Goal: Transaction & Acquisition: Purchase product/service

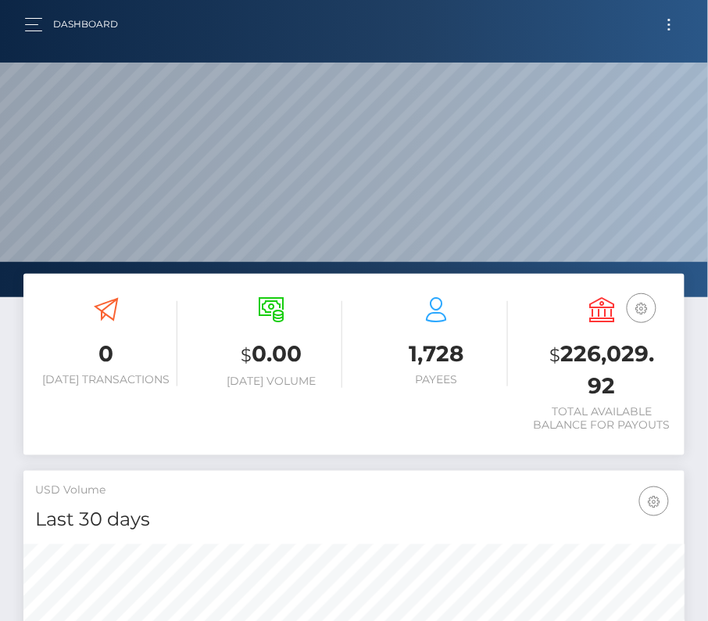
scroll to position [277, 319]
click at [665, 27] on button "Toggle navigation" at bounding box center [669, 24] width 29 height 21
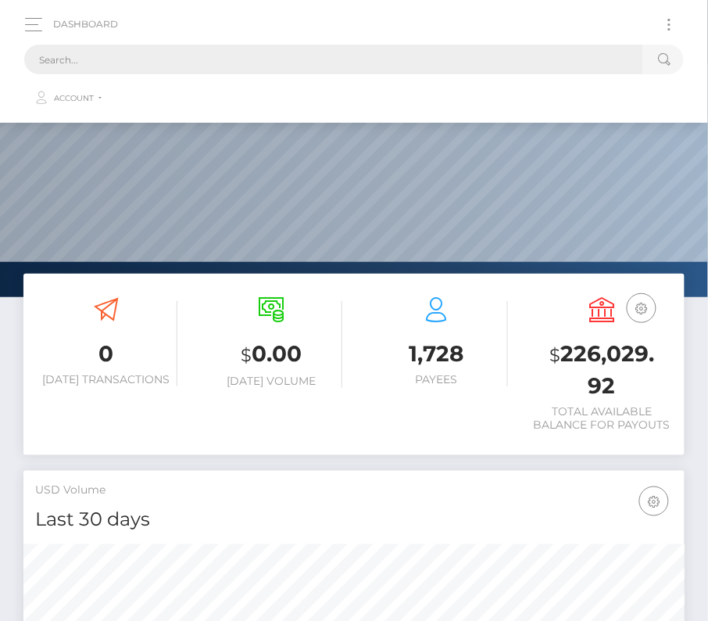
click at [355, 52] on input "text" at bounding box center [333, 60] width 619 height 30
paste input "1758455"
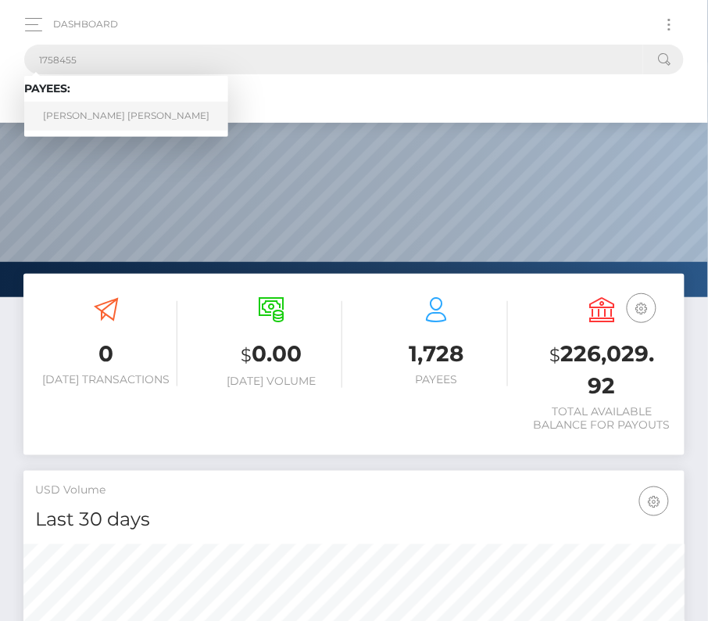
type input "1758455"
click at [111, 107] on link "Manuela Sofia Rey" at bounding box center [126, 116] width 204 height 29
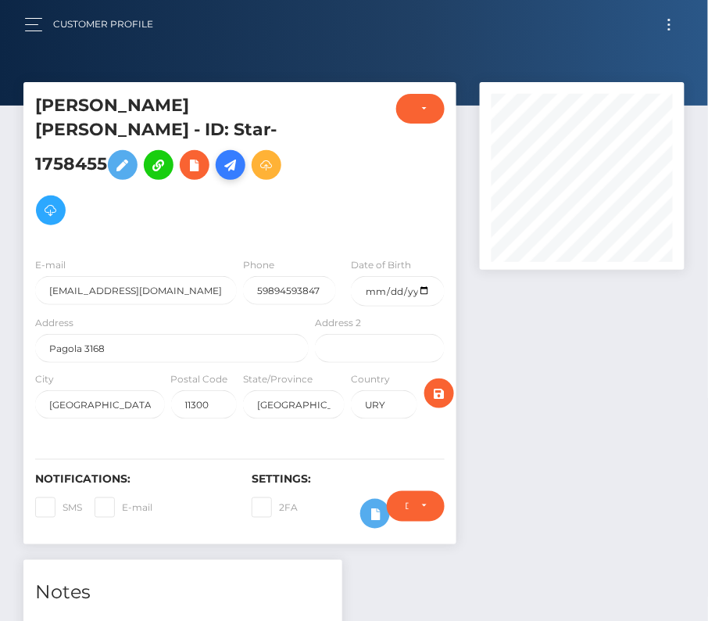
click at [240, 156] on icon at bounding box center [230, 166] width 19 height 20
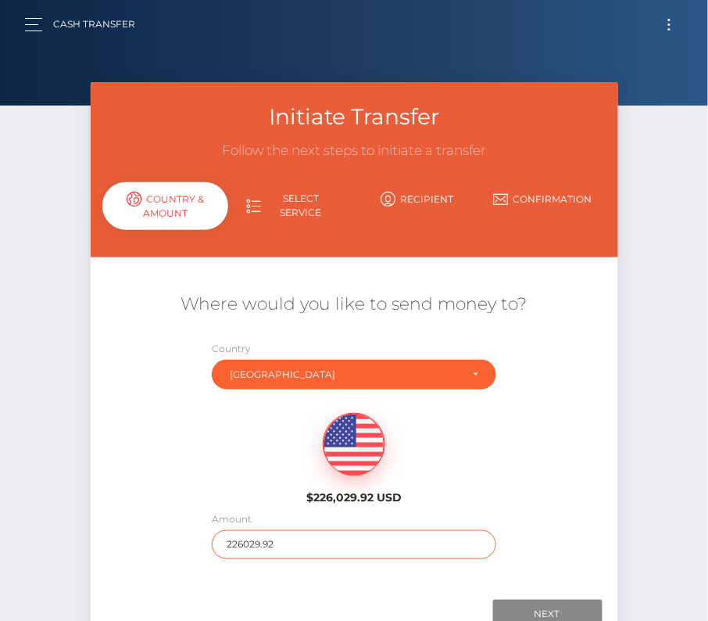
click at [259, 542] on input "226029.92" at bounding box center [354, 544] width 285 height 29
type input "157"
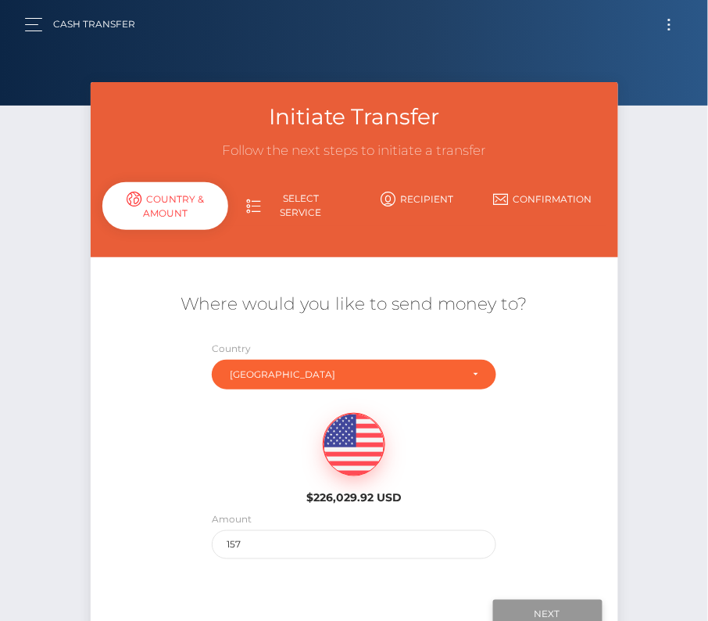
click at [554, 616] on input "Next" at bounding box center [547, 615] width 109 height 30
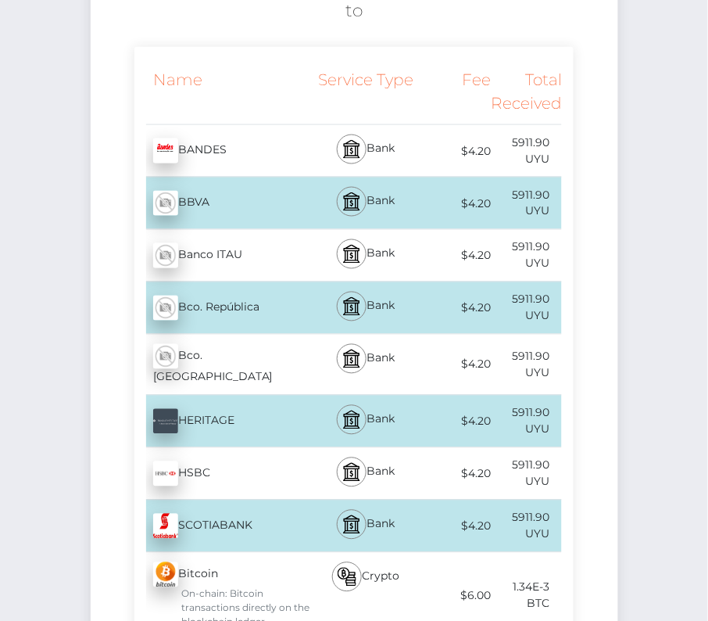
scroll to position [316, 0]
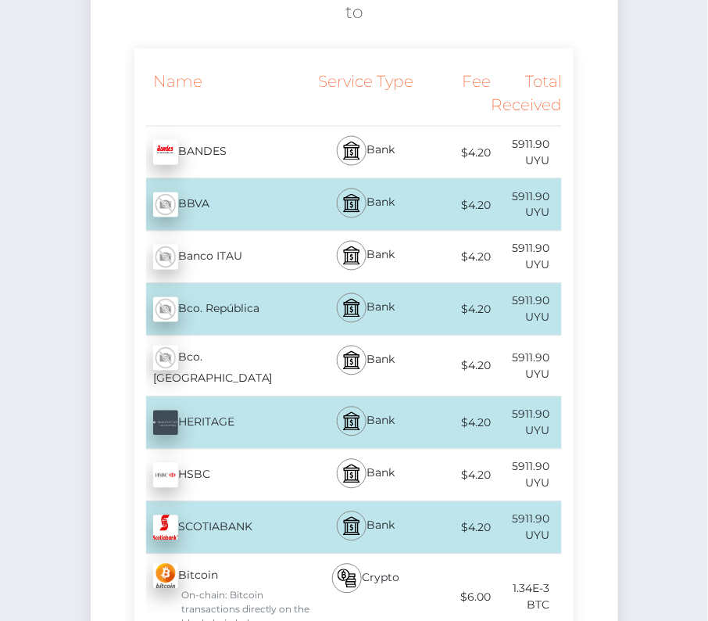
click at [259, 299] on div "Bco. República - UYU" at bounding box center [223, 310] width 178 height 44
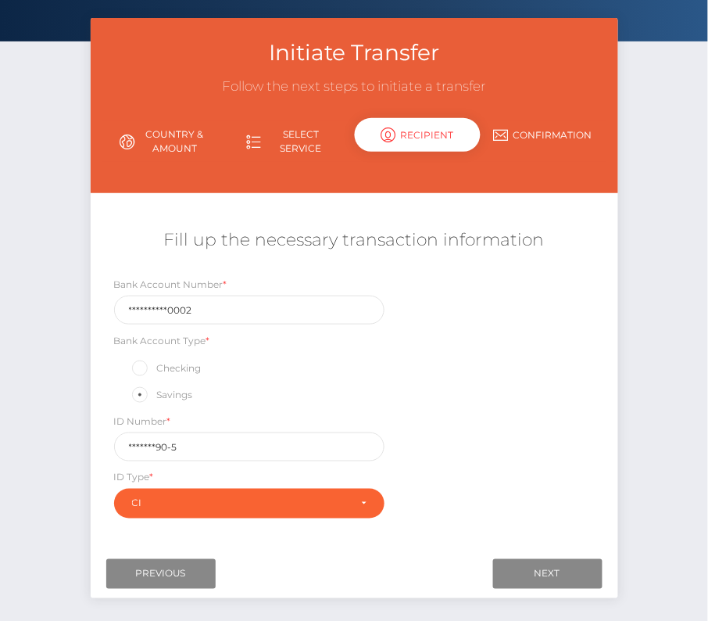
scroll to position [78, 0]
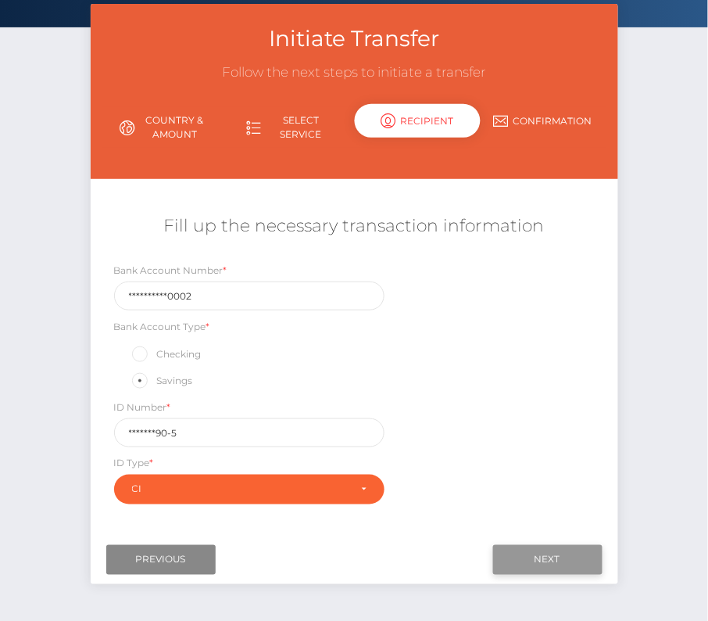
click at [523, 549] on input "Next" at bounding box center [547, 560] width 109 height 30
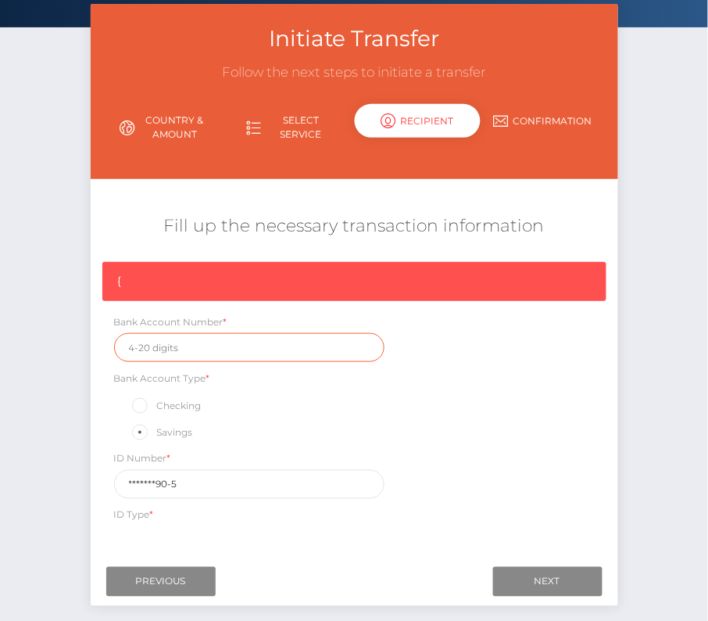
click at [185, 350] on input "text" at bounding box center [249, 347] width 271 height 29
paste input "00140858600002"
type input "00140858600002"
click at [277, 507] on div "ID Type * CI RUT" at bounding box center [249, 517] width 271 height 20
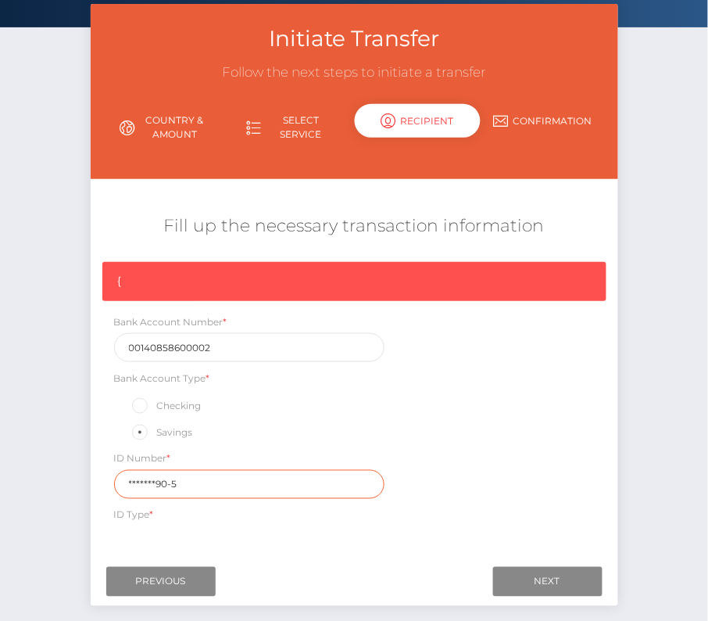
drag, startPoint x: 183, startPoint y: 479, endPoint x: 81, endPoint y: 479, distance: 102.4
click at [81, 479] on div "Initiate Transfer Follow the next steps to initiate a transfer Country & Amount…" at bounding box center [354, 313] width 551 height 618
paste input "4.797.1"
type input "4.797.190-5"
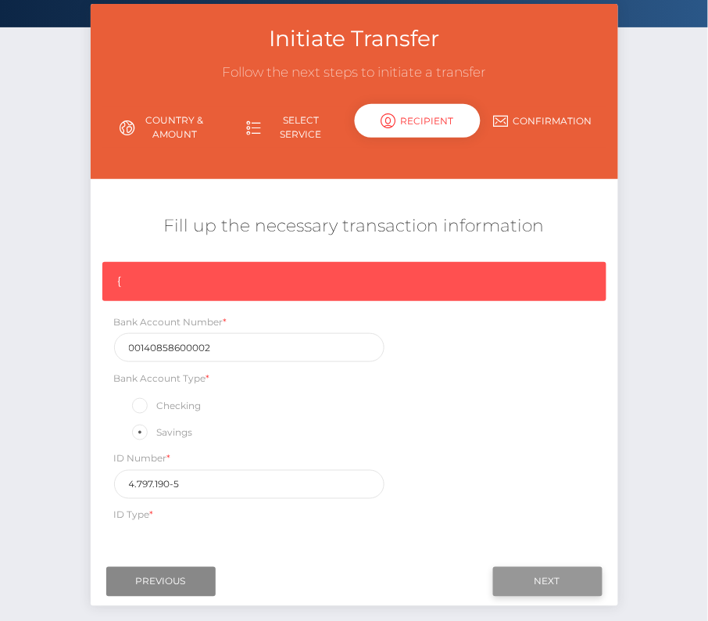
click at [552, 578] on input "Next" at bounding box center [547, 582] width 109 height 30
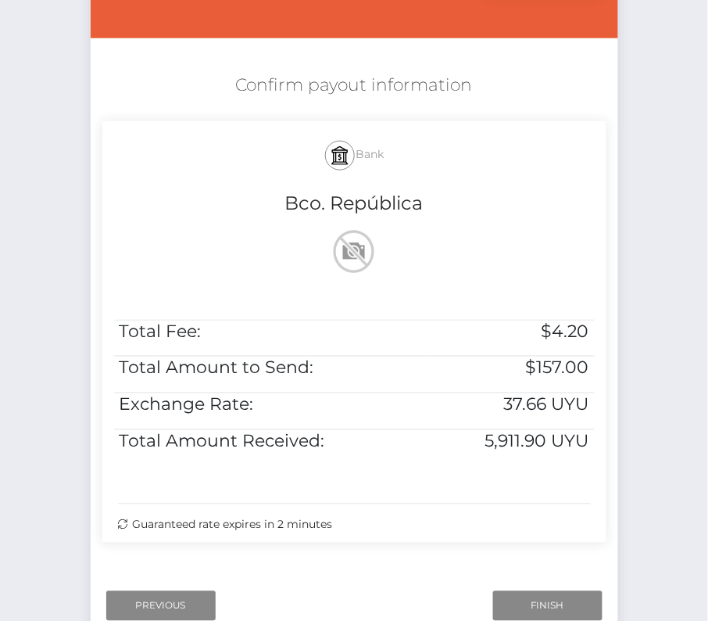
scroll to position [235, 0]
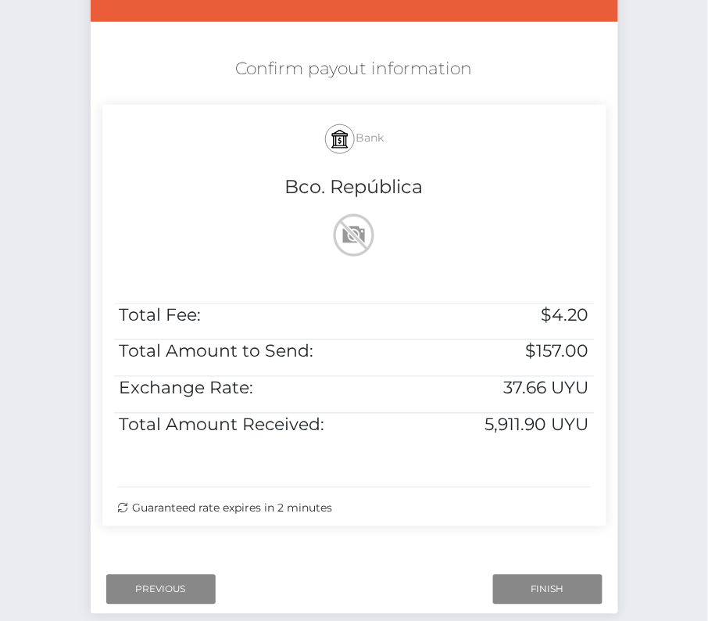
drag, startPoint x: 235, startPoint y: 63, endPoint x: 488, endPoint y: 525, distance: 526.5
click at [488, 525] on div "Confirm payout information Bank Bco. República Total Fee: $4.20 Total Amount to…" at bounding box center [355, 295] width 528 height 493
copy div "Confirm payout information Bank Bco. República Total Fee: $4.20 Total Amount to…"
click at [525, 582] on input "Finish" at bounding box center [547, 590] width 109 height 30
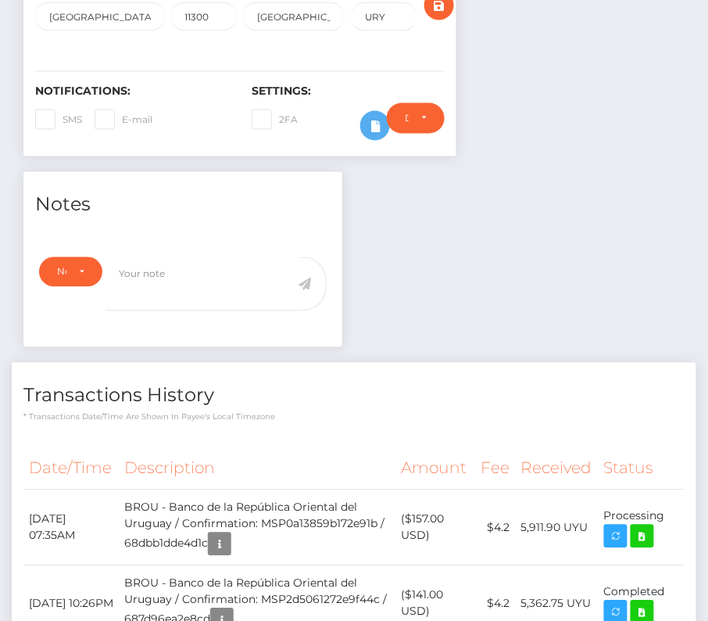
scroll to position [412, 0]
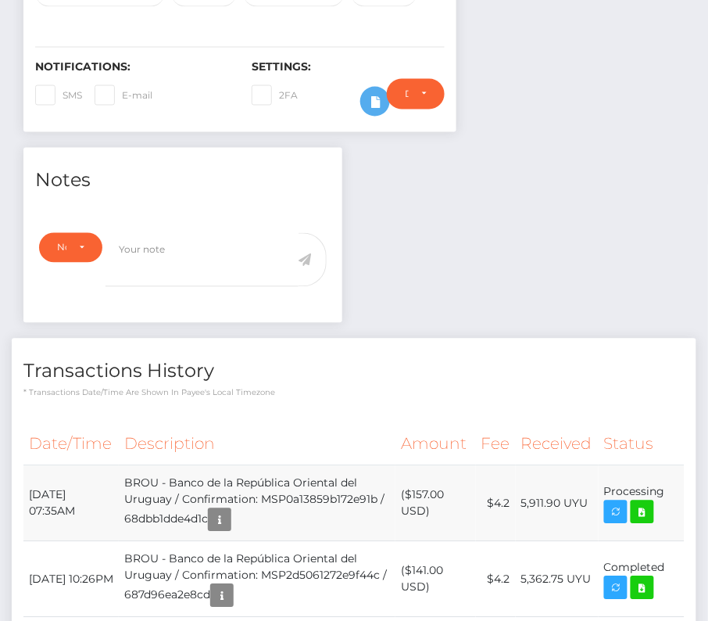
drag, startPoint x: 26, startPoint y: 458, endPoint x: 664, endPoint y: 467, distance: 638.0
click at [664, 467] on tr "[DATE] 07:35AM BROU - Banco de la [GEOGRAPHIC_DATA] / Confirmation: MSP0a13859b…" at bounding box center [353, 504] width 661 height 76
copy tr "[DATE] 07:35AM BROU - Banco de la [GEOGRAPHIC_DATA] / Confirmation: MSP0a13859b…"
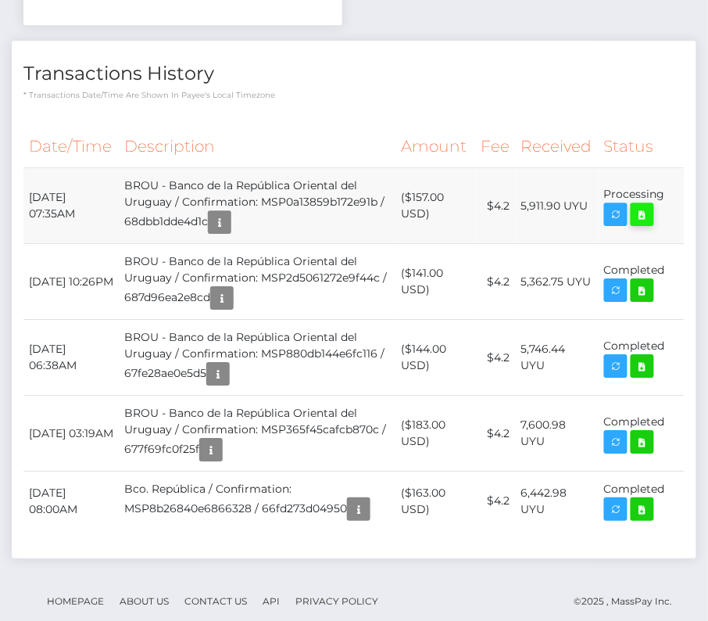
click at [649, 205] on icon at bounding box center [642, 215] width 19 height 20
click at [0, 0] on div "[PERSON_NAME] [PERSON_NAME] - ID: Star-1758455 CLOSED ACTIVE E-mail" at bounding box center [354, 12] width 708 height 1280
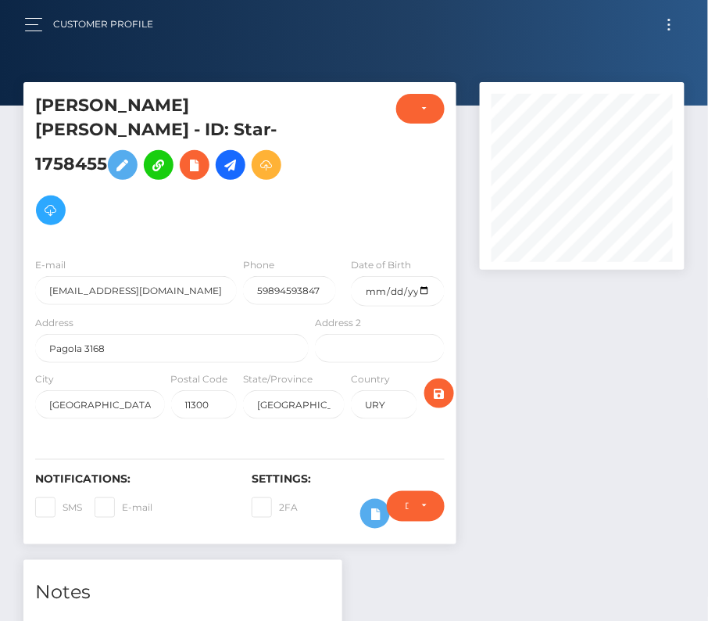
scroll to position [506, 0]
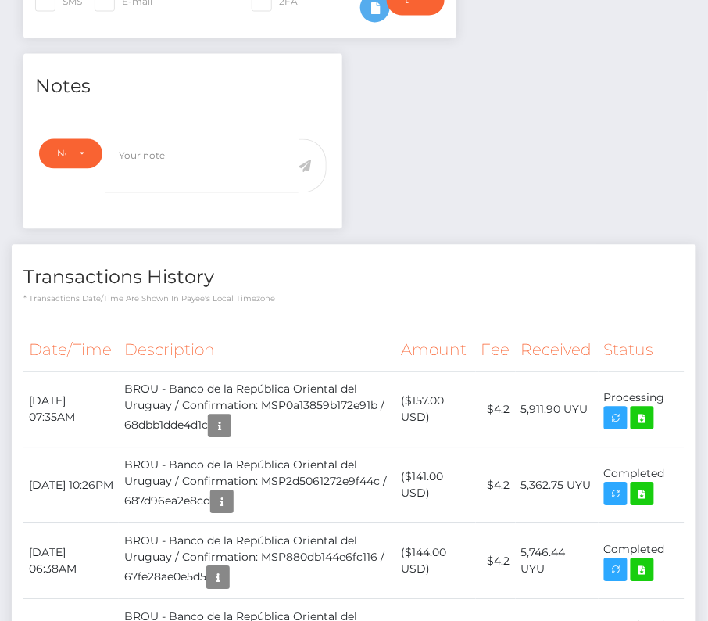
click at [322, 264] on h4 "Transactions History" at bounding box center [353, 277] width 661 height 27
click at [397, 276] on div "Transactions History * Transactions date/time are shown in payee's local timezo…" at bounding box center [354, 504] width 685 height 518
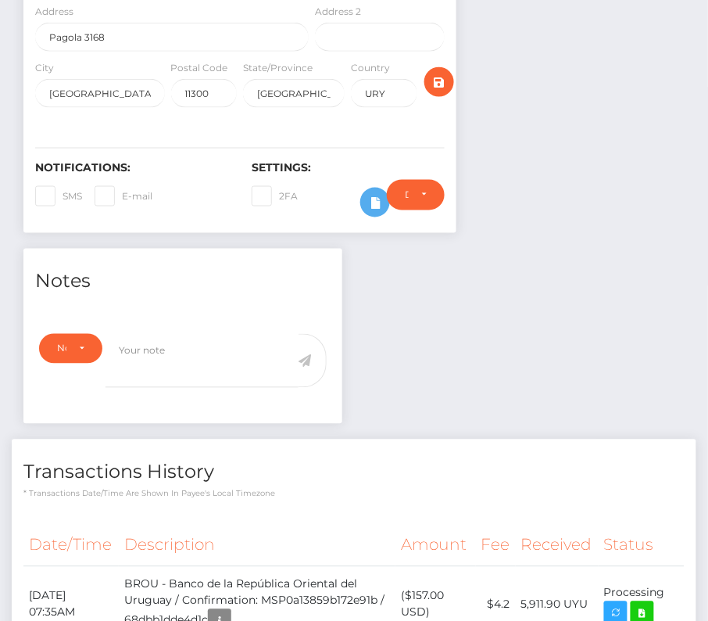
scroll to position [16, 0]
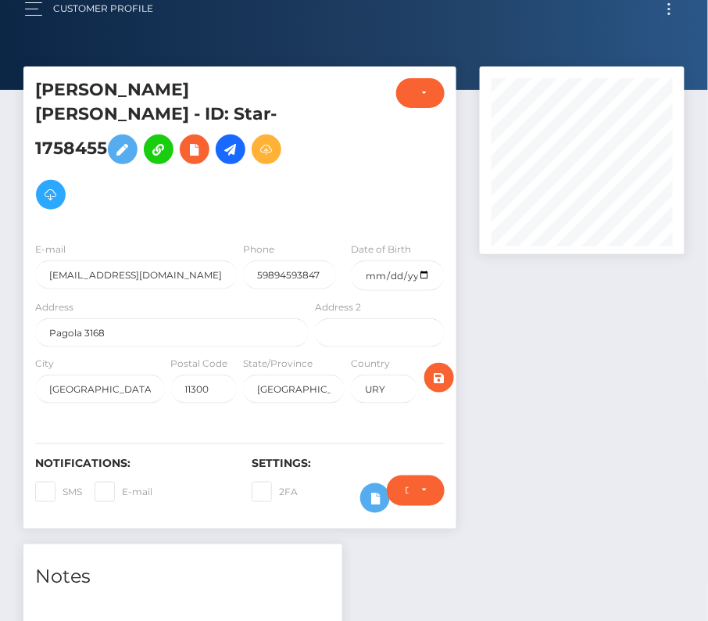
click at [675, 13] on button "Toggle navigation" at bounding box center [669, 8] width 29 height 21
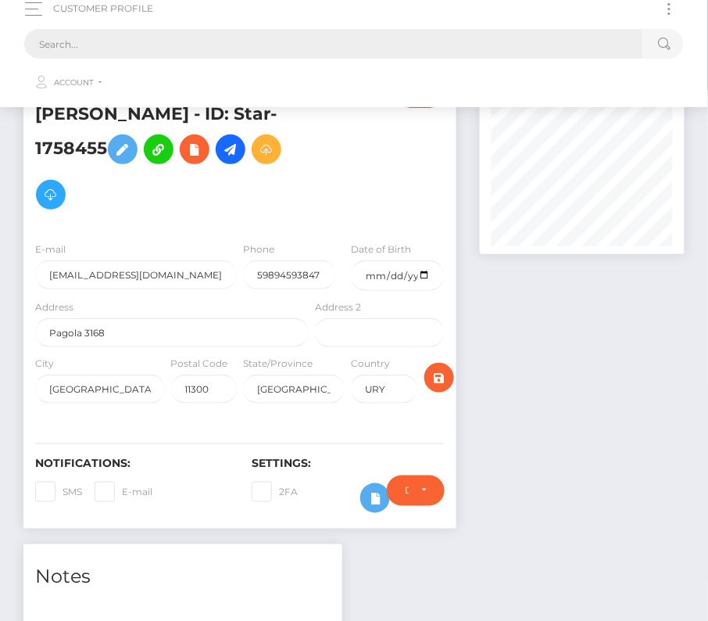
click at [534, 56] on input "text" at bounding box center [333, 44] width 619 height 30
paste input "180641"
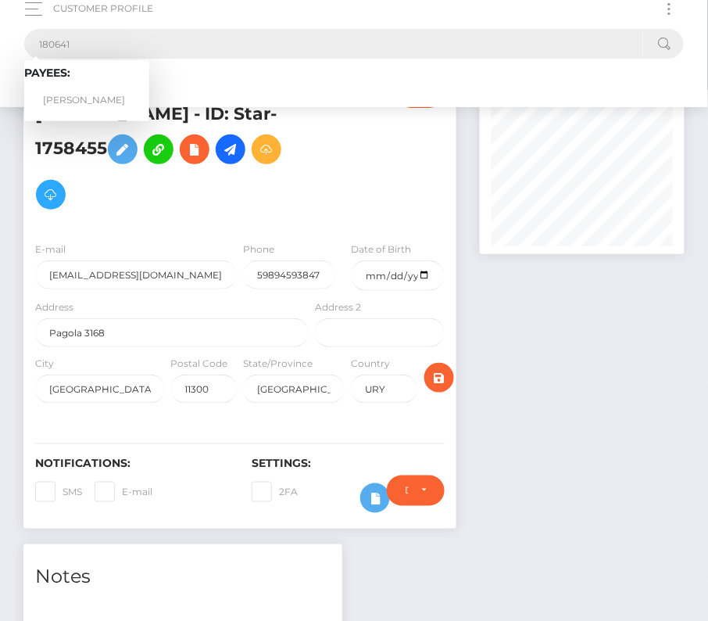
type input "180641"
click at [91, 89] on link "Erik Pichler" at bounding box center [86, 100] width 125 height 29
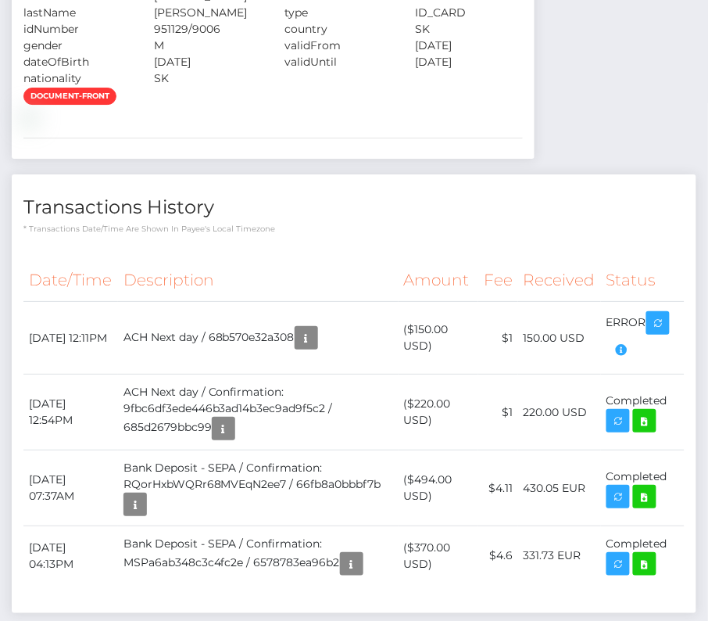
scroll to position [904, 0]
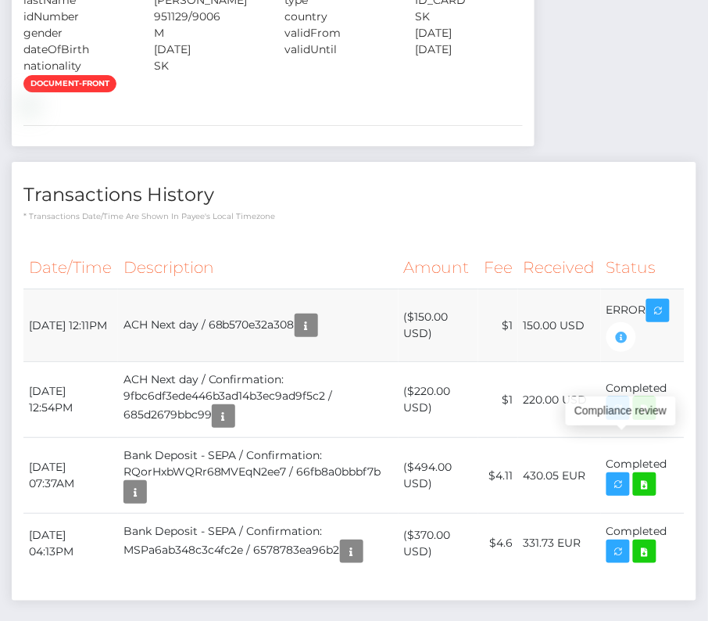
click at [625, 347] on icon "button" at bounding box center [621, 338] width 19 height 20
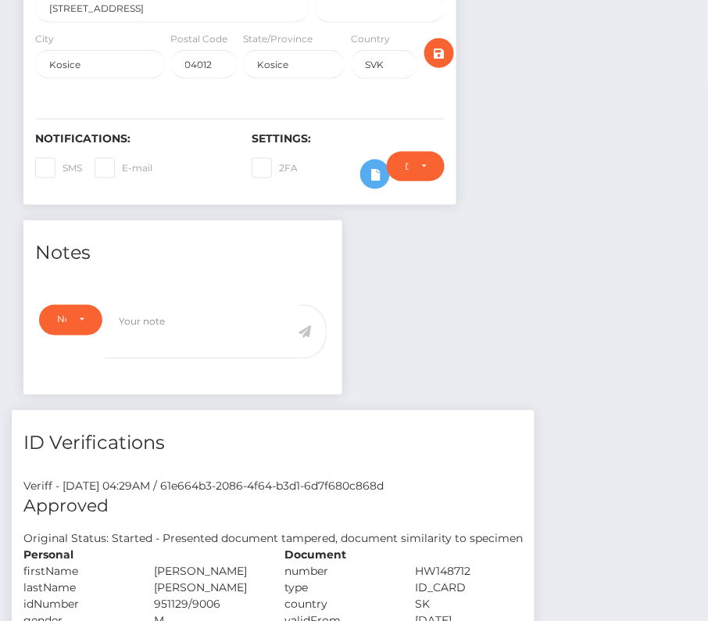
scroll to position [0, 0]
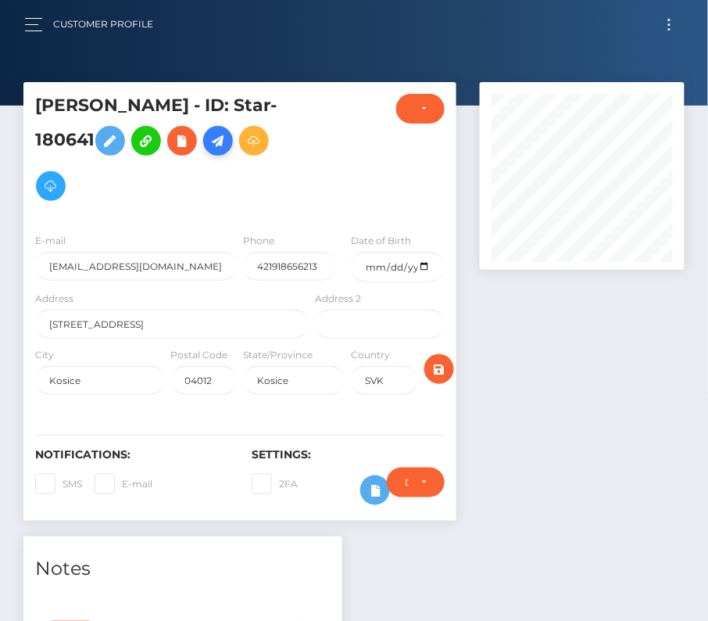
click at [209, 142] on icon at bounding box center [218, 141] width 19 height 20
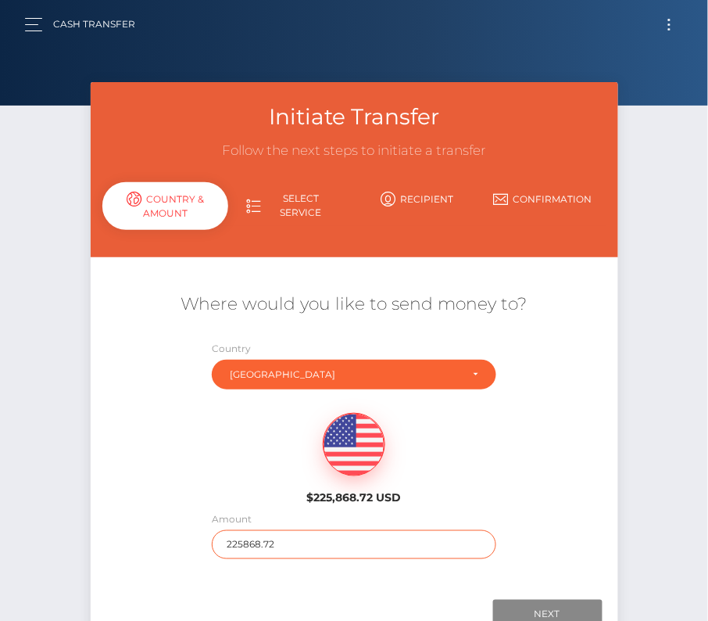
click at [248, 543] on input "225868.72" at bounding box center [354, 544] width 285 height 29
type input "200"
click at [225, 455] on div "$225,868.72 USD" at bounding box center [355, 453] width 528 height 113
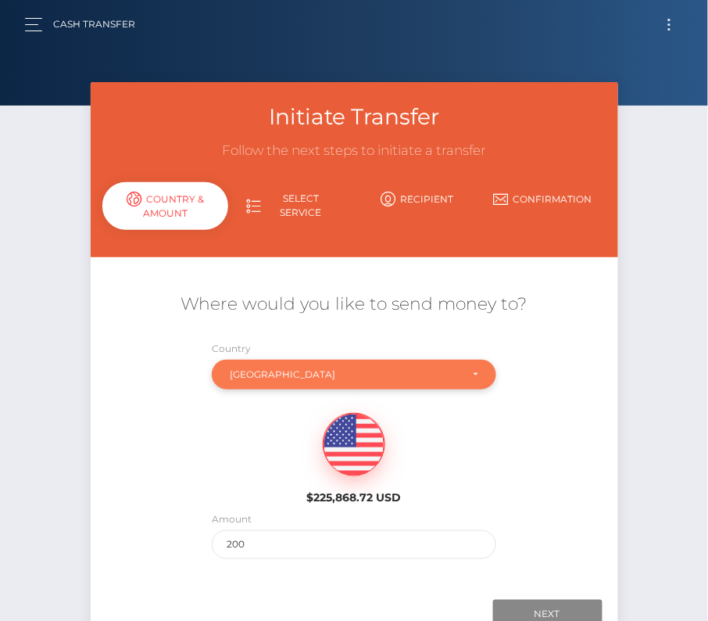
click at [309, 384] on div "[GEOGRAPHIC_DATA]" at bounding box center [354, 375] width 285 height 30
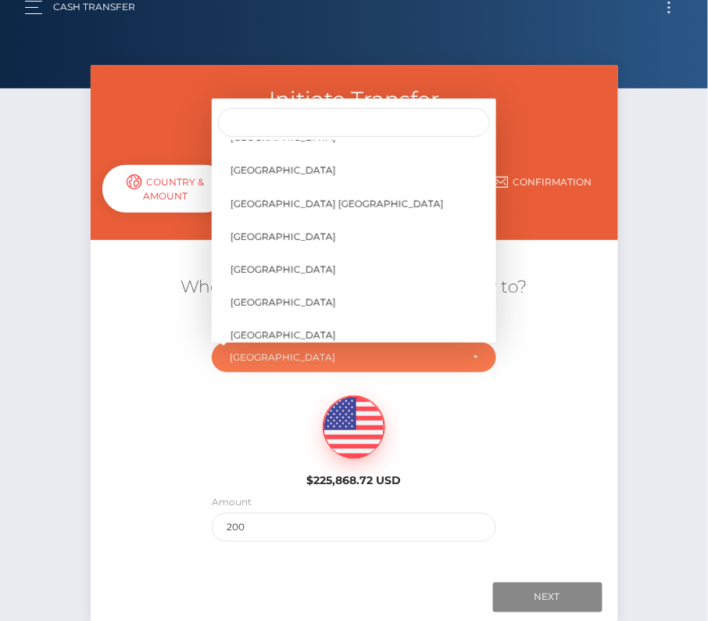
scroll to position [7507, 0]
click at [291, 159] on link "[GEOGRAPHIC_DATA]" at bounding box center [354, 171] width 285 height 29
select select "USA"
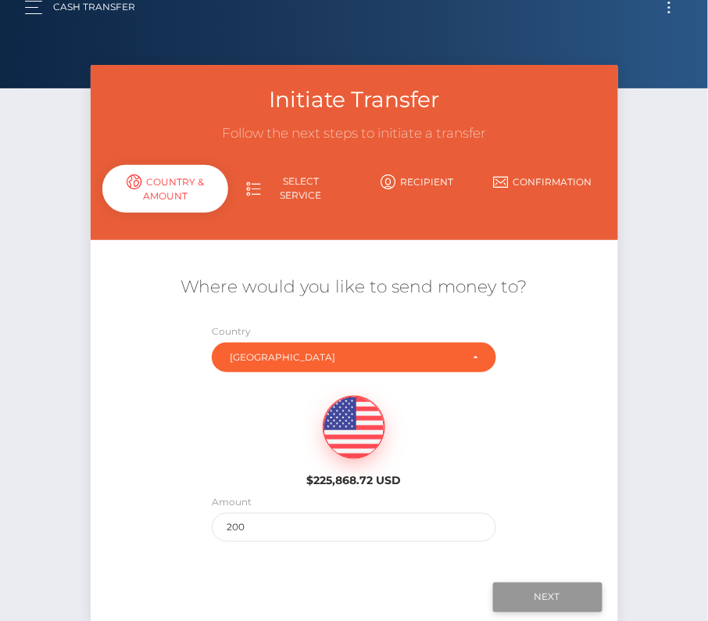
click at [556, 599] on input "Next" at bounding box center [547, 597] width 109 height 30
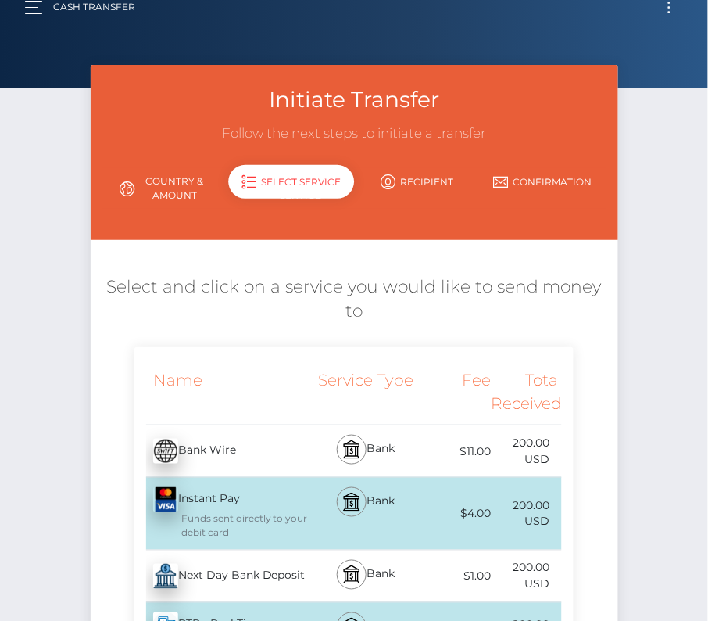
click at [253, 563] on div "Next Day Bank Deposit - USD" at bounding box center [223, 576] width 178 height 44
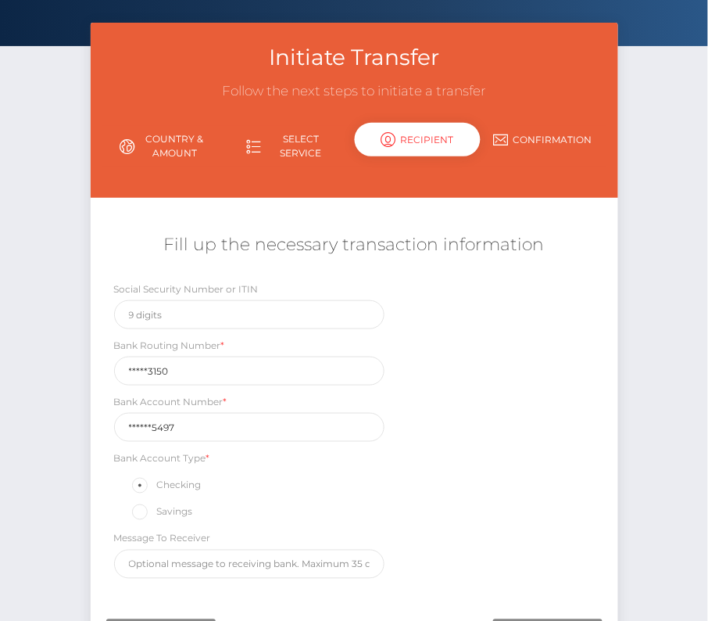
scroll to position [65, 0]
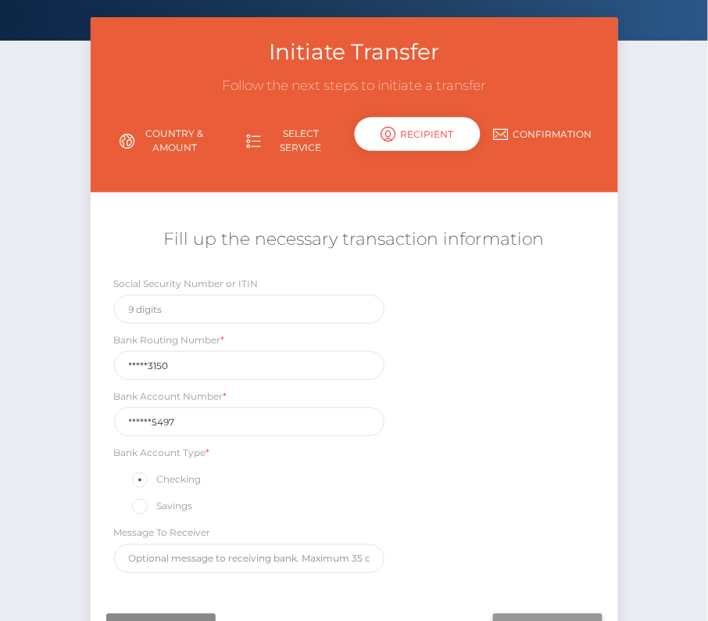
click at [543, 614] on input "Next" at bounding box center [547, 629] width 109 height 30
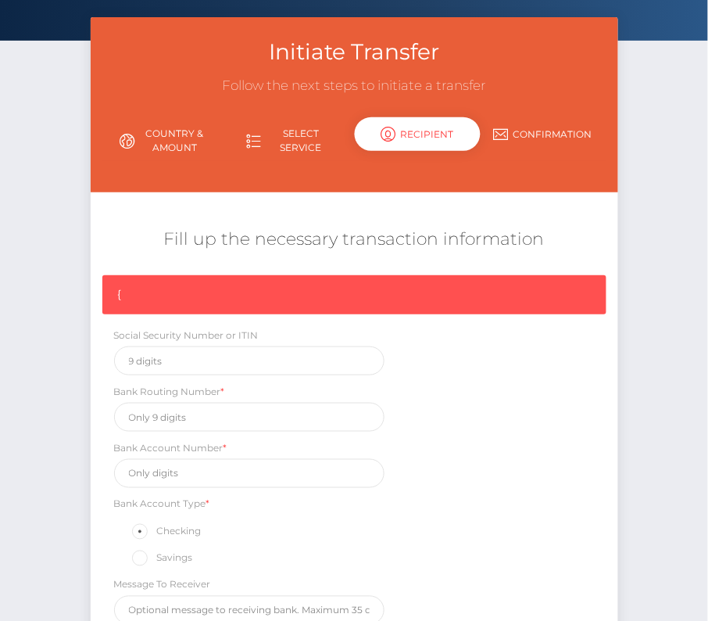
scroll to position [235, 0]
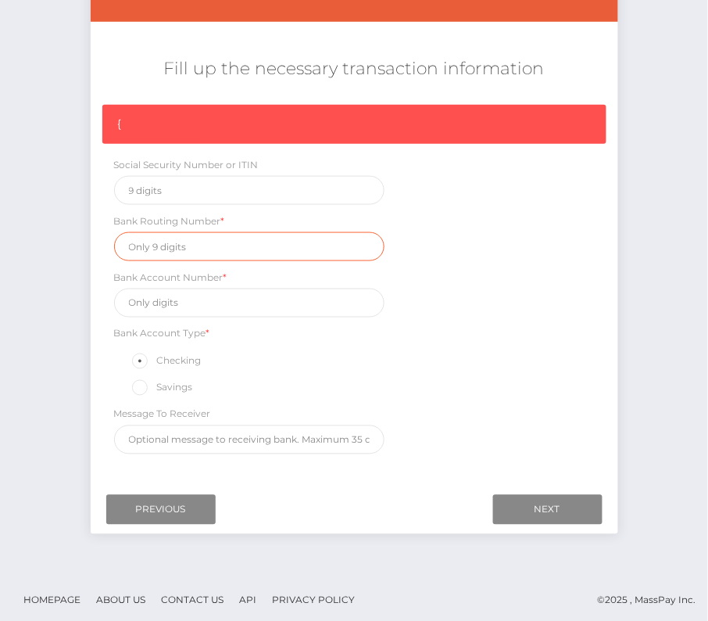
click at [156, 243] on input "text" at bounding box center [249, 246] width 271 height 29
paste input "026073150"
type input "026073150"
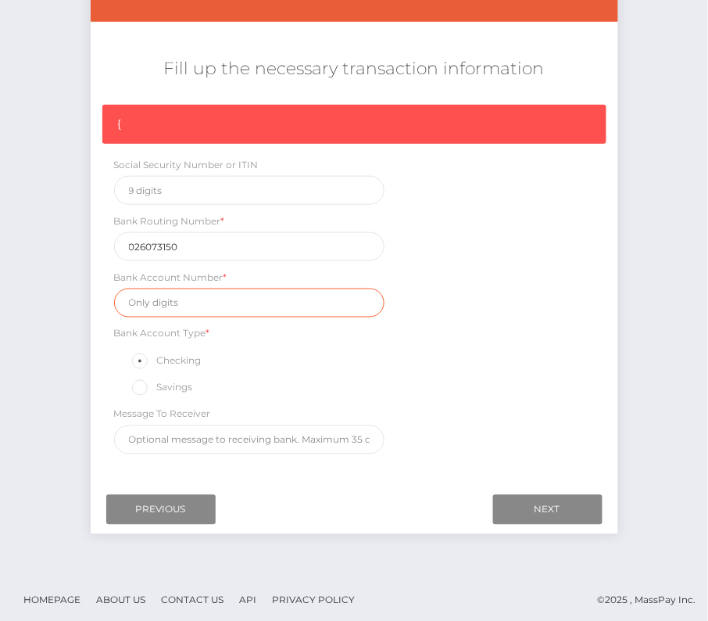
click at [177, 300] on input "text" at bounding box center [249, 302] width 271 height 29
paste input "8312085497"
type input "8312085497"
click at [485, 379] on div "{ Social Security Number or ITIN Bank Routing Number * 026073150 Bank Account N…" at bounding box center [355, 283] width 528 height 357
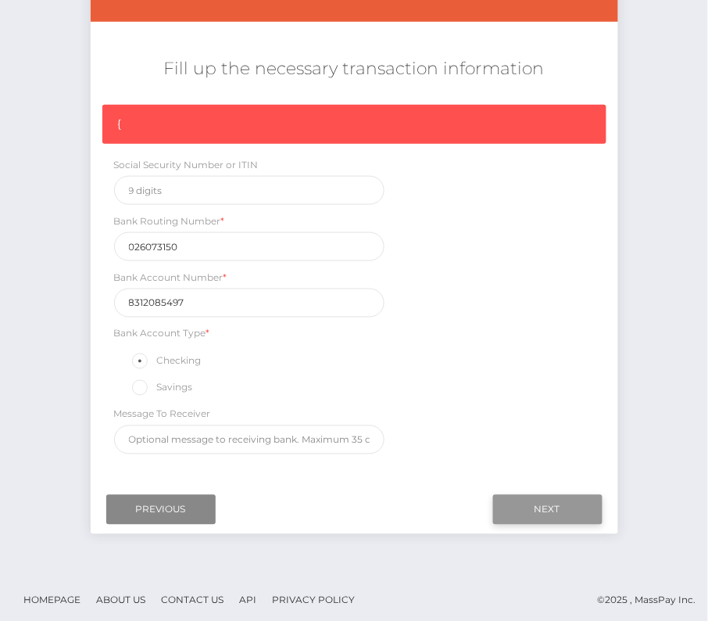
click at [557, 502] on input "Next" at bounding box center [547, 510] width 109 height 30
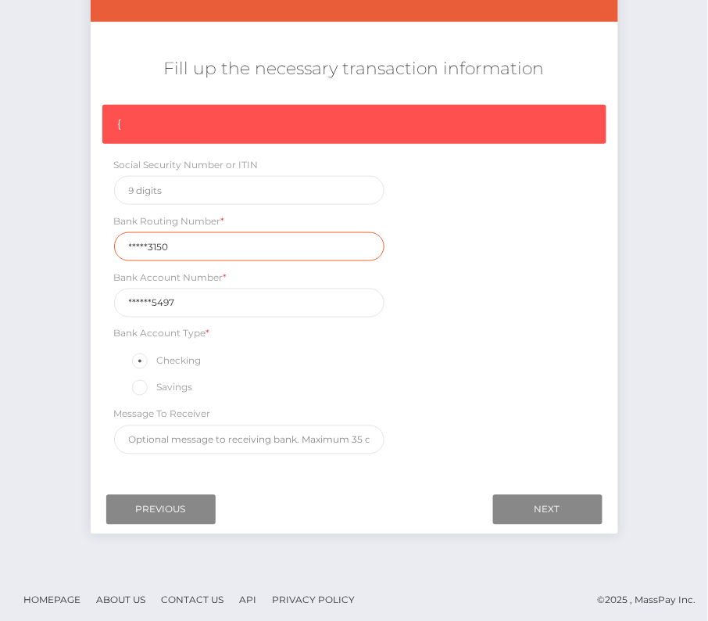
drag, startPoint x: 186, startPoint y: 245, endPoint x: 56, endPoint y: 245, distance: 130.6
click at [56, 245] on div "Initiate Transfer Follow the next steps to initiate a transfer Country & Amount…" at bounding box center [354, 210] width 708 height 726
paste input "02607"
type input "026073150"
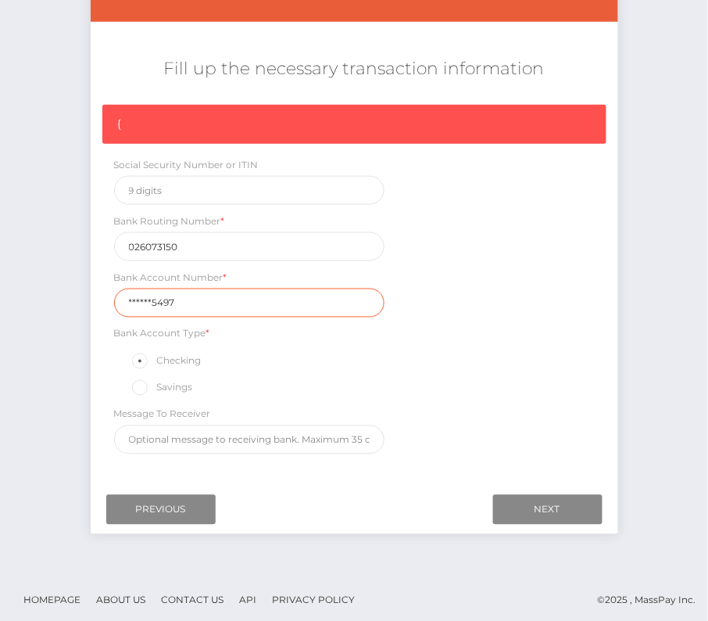
drag, startPoint x: 194, startPoint y: 295, endPoint x: 52, endPoint y: 295, distance: 141.5
click at [52, 295] on div "Initiate Transfer Follow the next steps to initiate a transfer Country & Amount…" at bounding box center [354, 210] width 708 height 726
paste input "831208"
type input "8312085497"
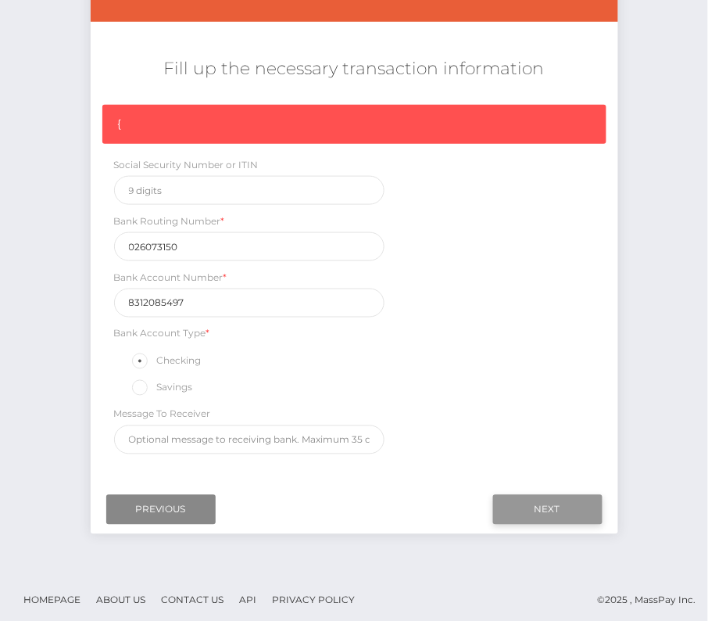
click at [547, 505] on input "Next" at bounding box center [547, 510] width 109 height 30
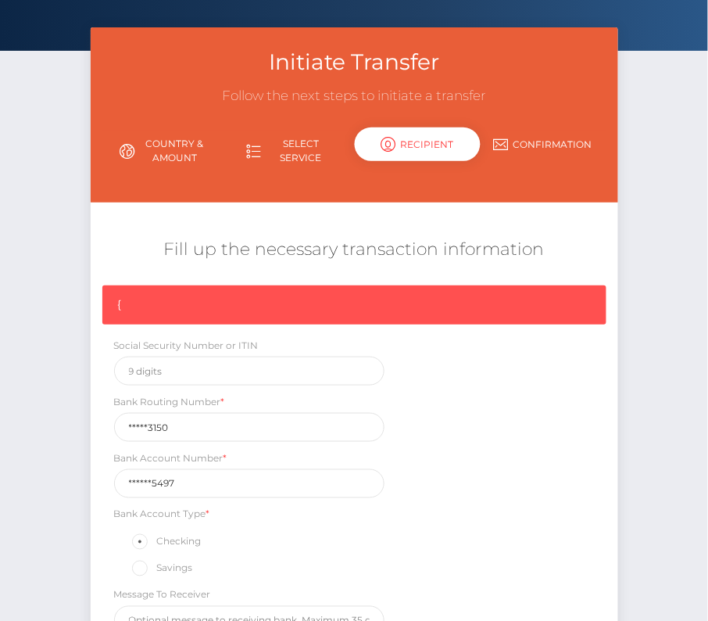
scroll to position [0, 0]
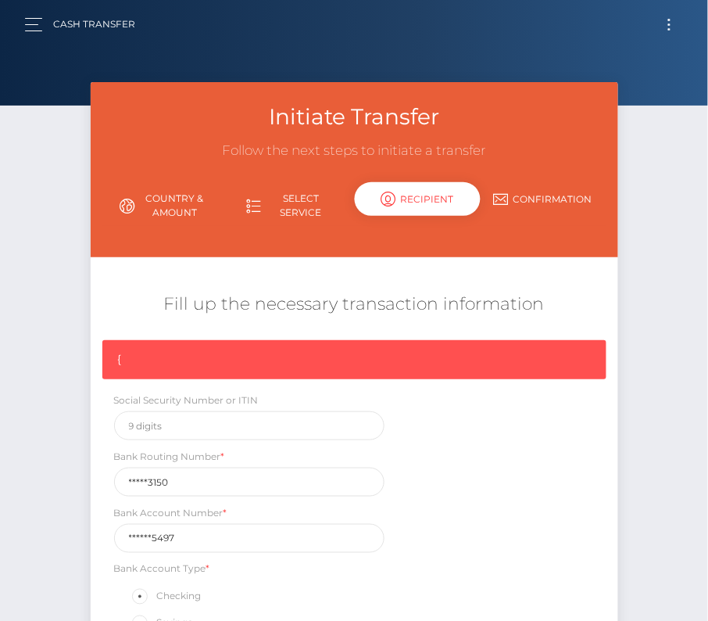
click at [668, 20] on button "Toggle navigation" at bounding box center [669, 24] width 29 height 21
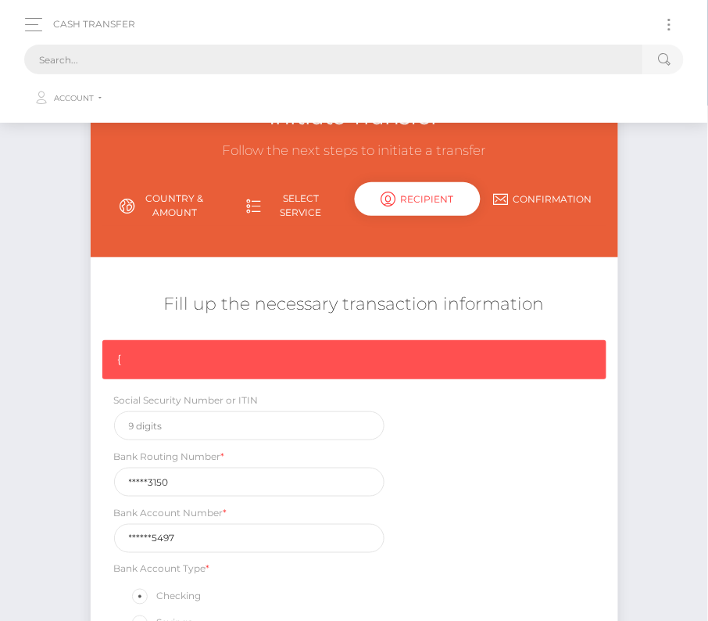
click at [233, 56] on input "text" at bounding box center [333, 60] width 619 height 30
paste input "180641"
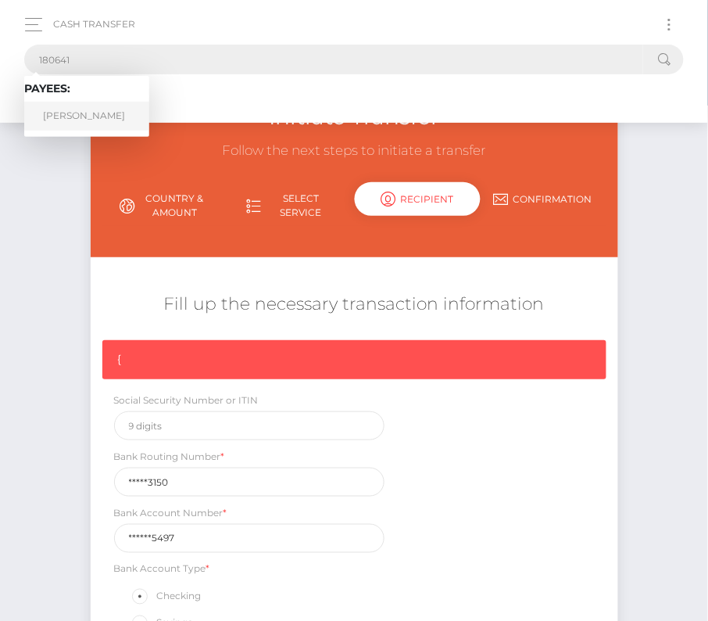
type input "180641"
click at [89, 115] on link "Erik Pichler" at bounding box center [86, 116] width 125 height 29
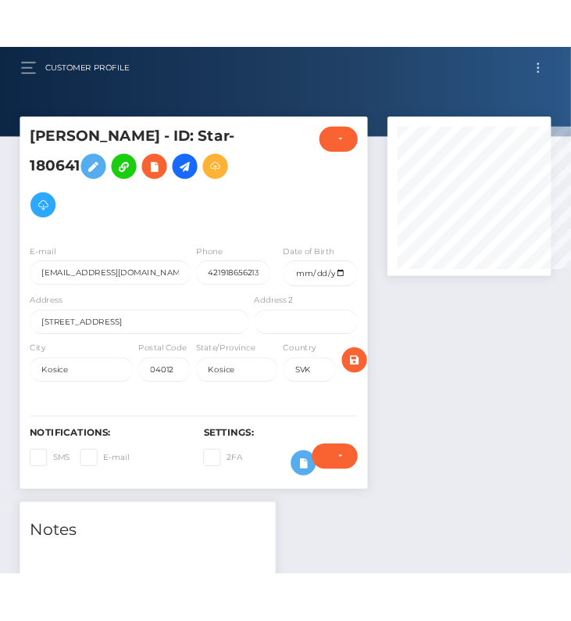
scroll to position [781609, 781444]
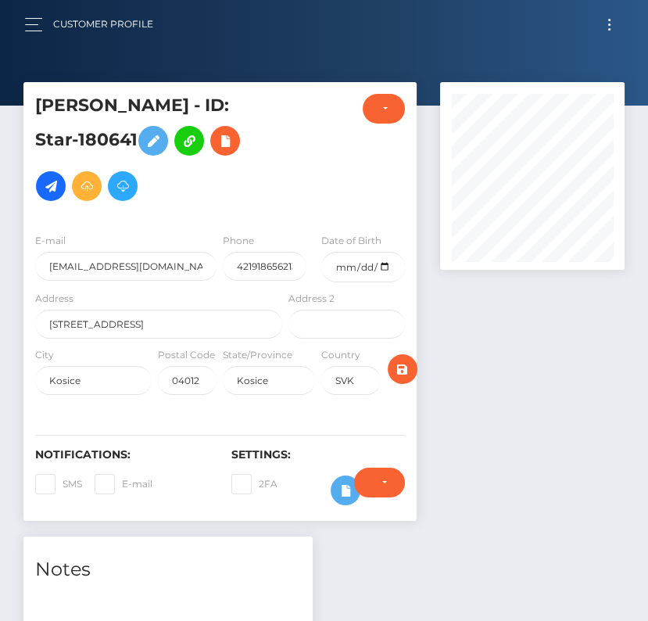
click at [606, 19] on button "Toggle navigation" at bounding box center [609, 24] width 29 height 21
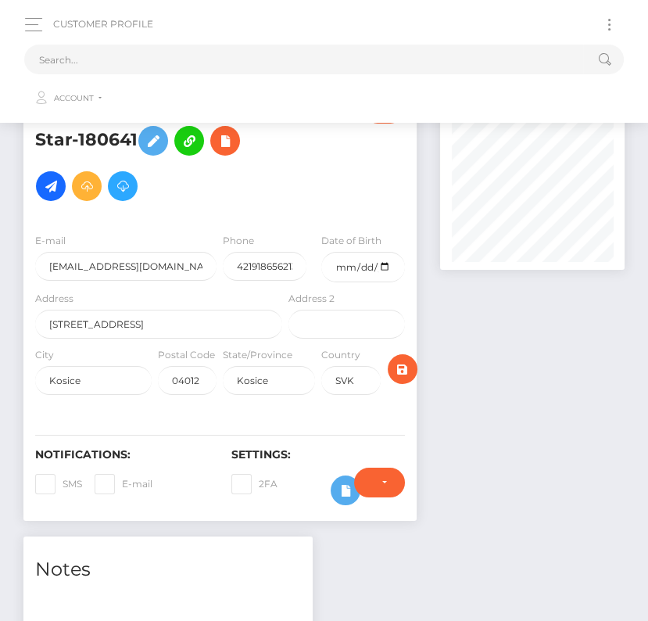
click at [606, 19] on button "Toggle navigation" at bounding box center [609, 24] width 29 height 21
click at [317, 63] on input "text" at bounding box center [303, 60] width 559 height 30
paste input "1993761"
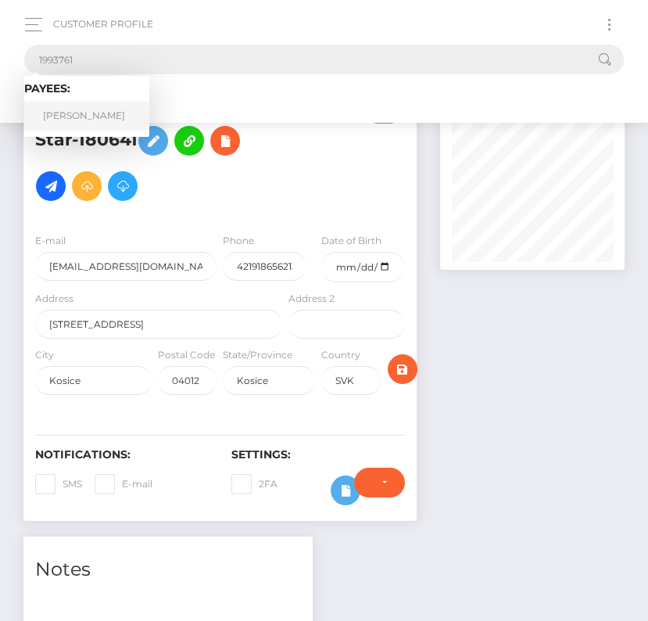
type input "1993761"
click at [99, 127] on link "Anthony Jackson" at bounding box center [86, 116] width 125 height 29
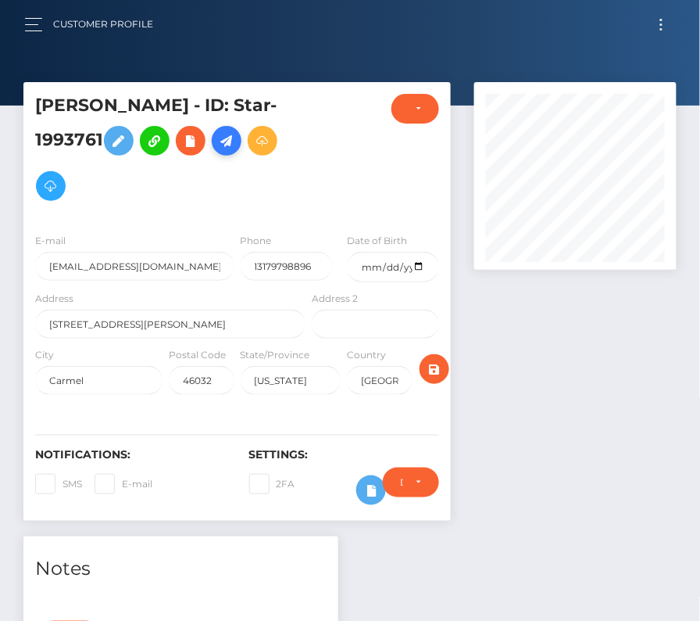
click at [230, 138] on icon at bounding box center [226, 141] width 19 height 20
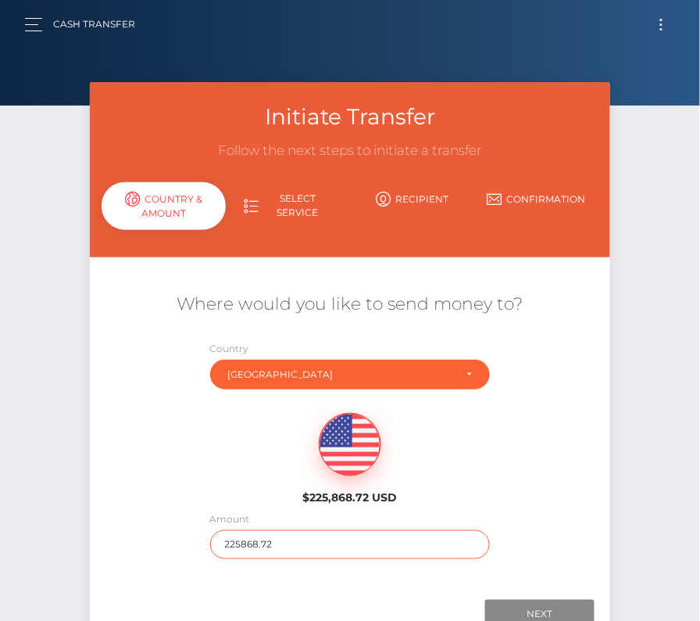
click at [262, 548] on input "225868.72" at bounding box center [350, 544] width 281 height 29
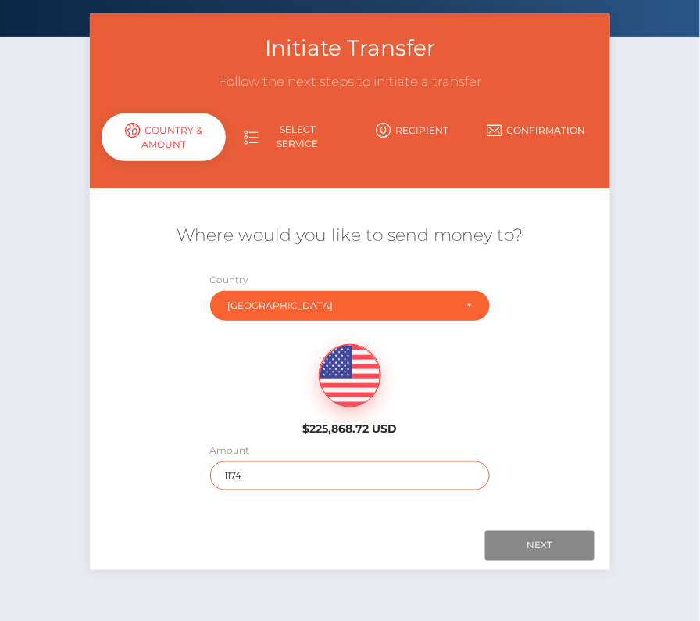
scroll to position [74, 0]
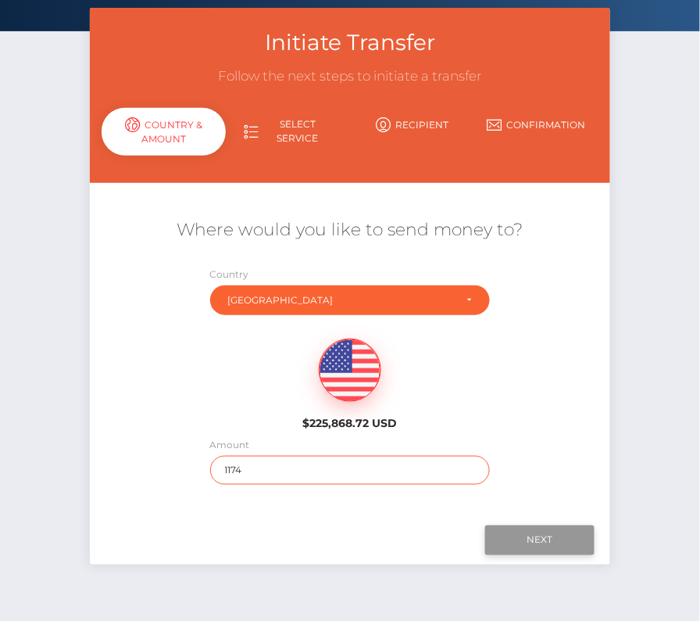
type input "1174"
click at [521, 533] on input "Next" at bounding box center [539, 540] width 109 height 30
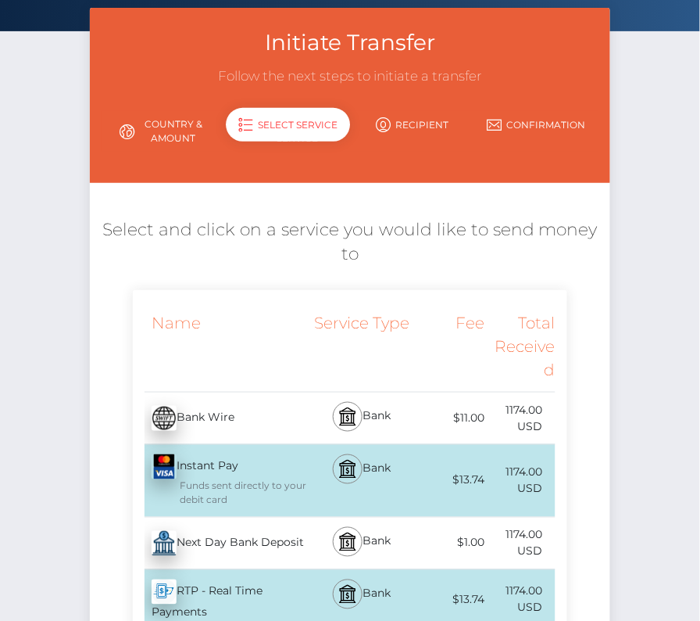
click at [242, 538] on div "Next Day Bank Deposit - USD" at bounding box center [221, 543] width 176 height 44
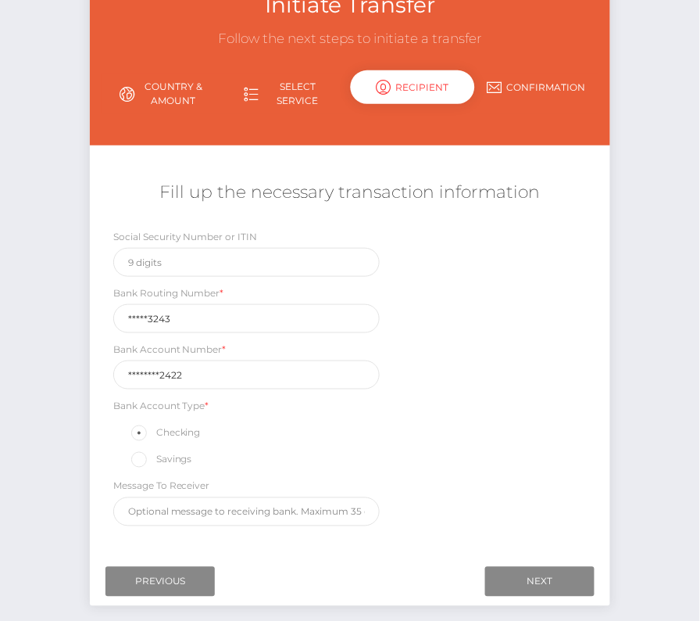
scroll to position [128, 0]
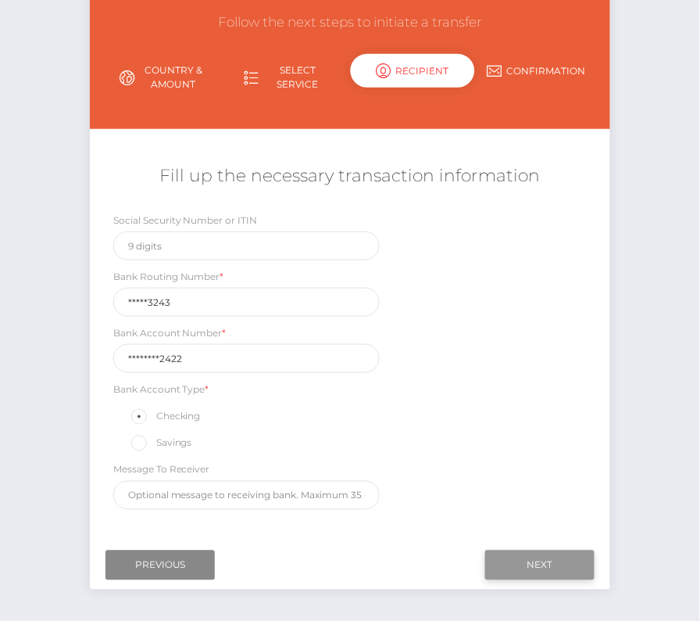
click at [556, 555] on input "Next" at bounding box center [539, 565] width 109 height 30
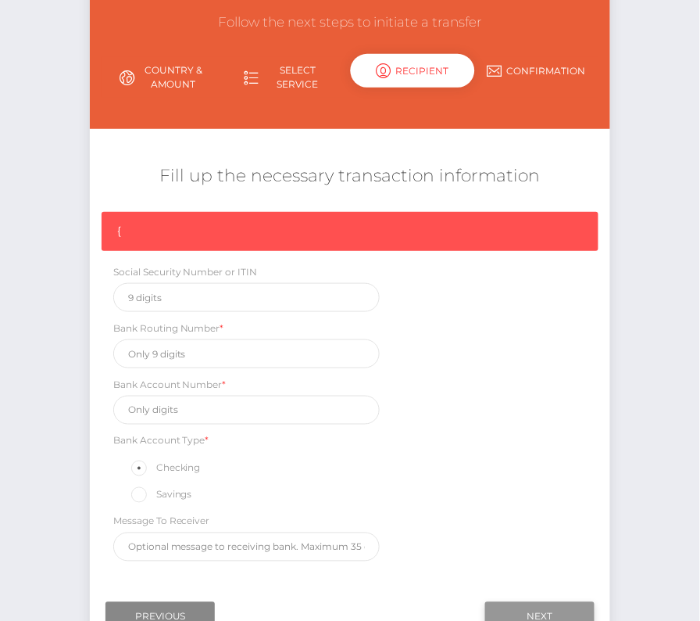
scroll to position [133, 0]
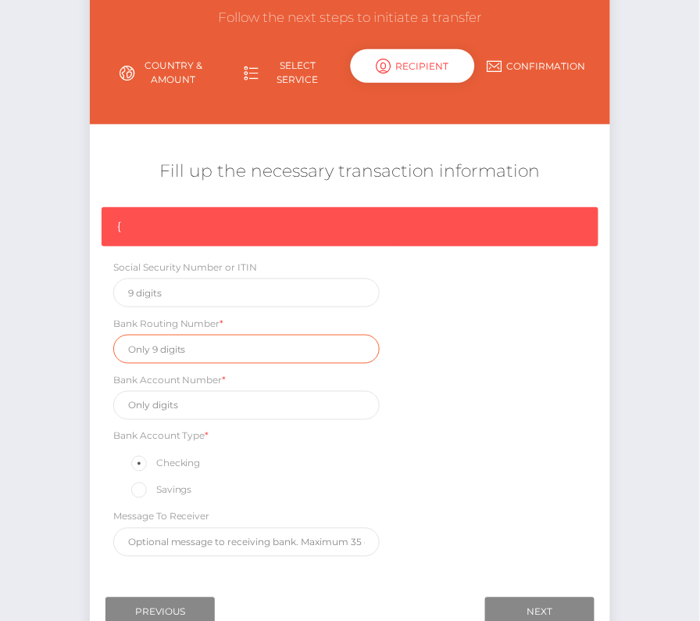
click at [184, 344] on input "text" at bounding box center [246, 349] width 267 height 29
paste input "124303243"
type input "124303243"
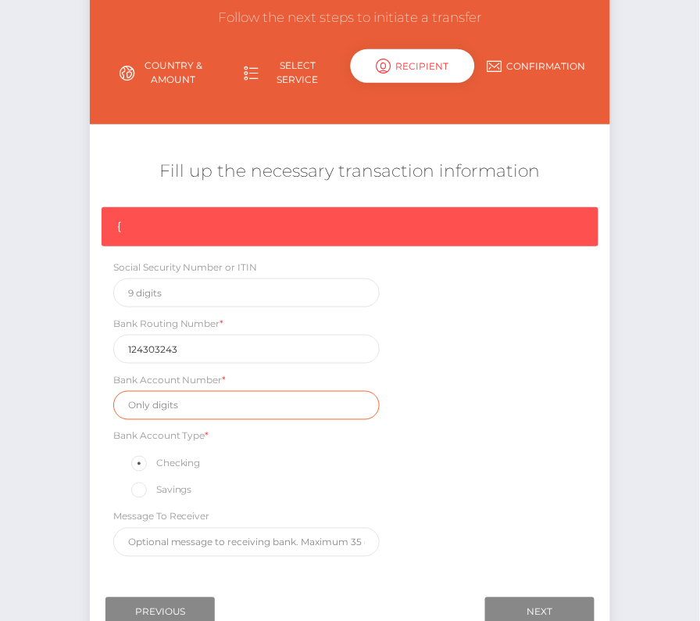
click at [186, 414] on input "text" at bounding box center [246, 405] width 267 height 29
paste input "400115592422"
type input "400115592422"
click at [467, 446] on div "{ Social Security Number or ITIN Bank Routing Number * 124303243 Bank Account N…" at bounding box center [350, 385] width 521 height 357
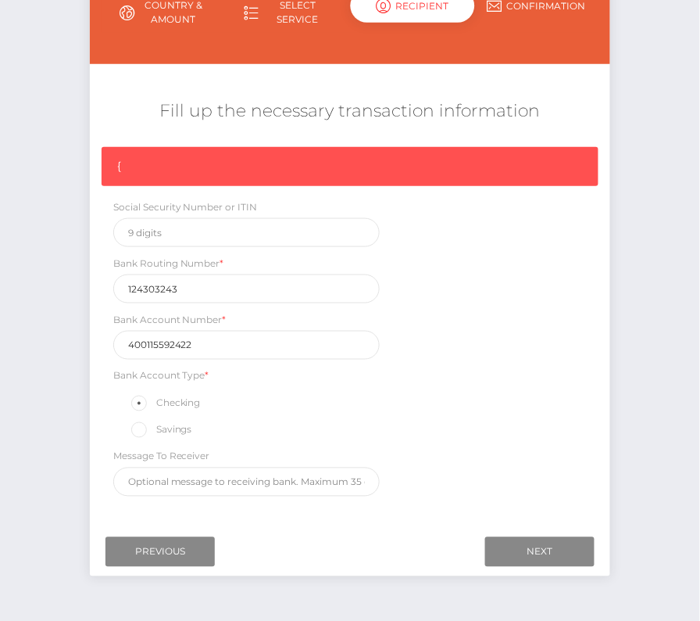
scroll to position [235, 0]
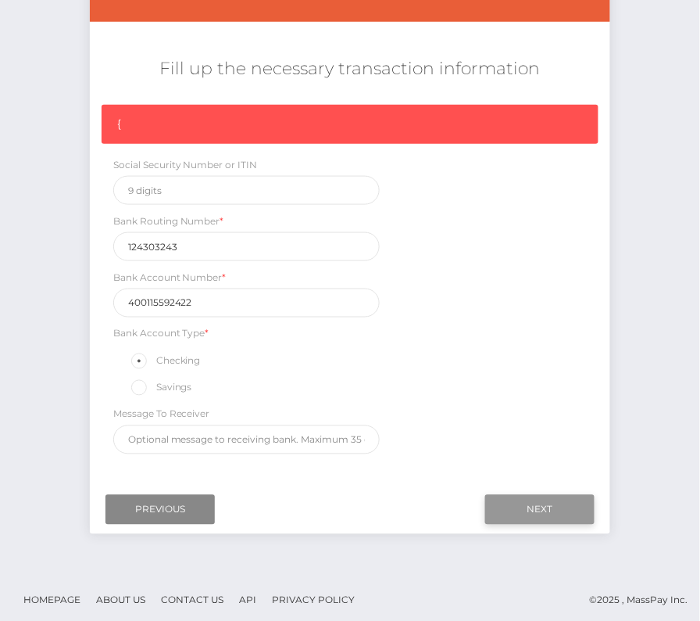
click at [557, 495] on input "Next" at bounding box center [539, 510] width 109 height 30
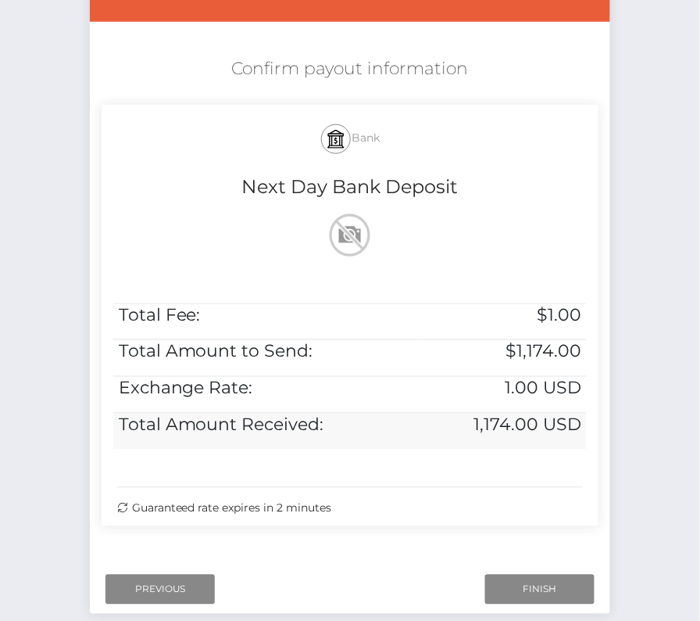
scroll to position [319, 0]
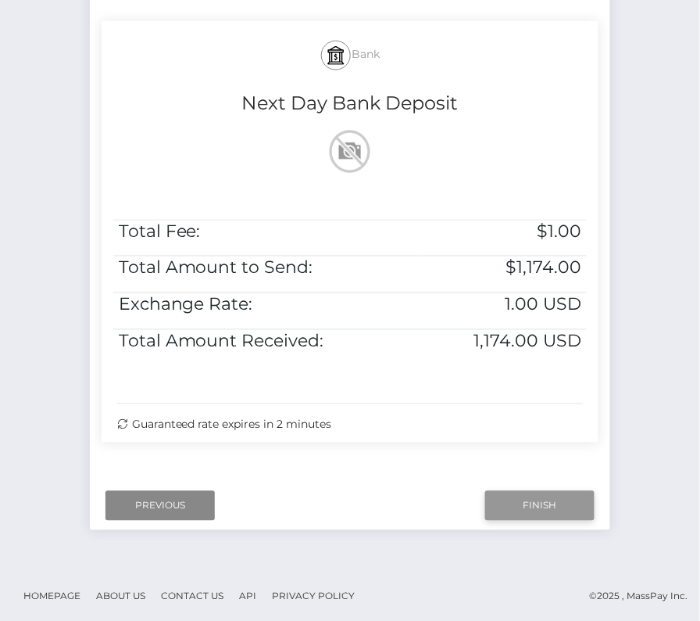
click at [541, 510] on input "Finish" at bounding box center [539, 506] width 109 height 30
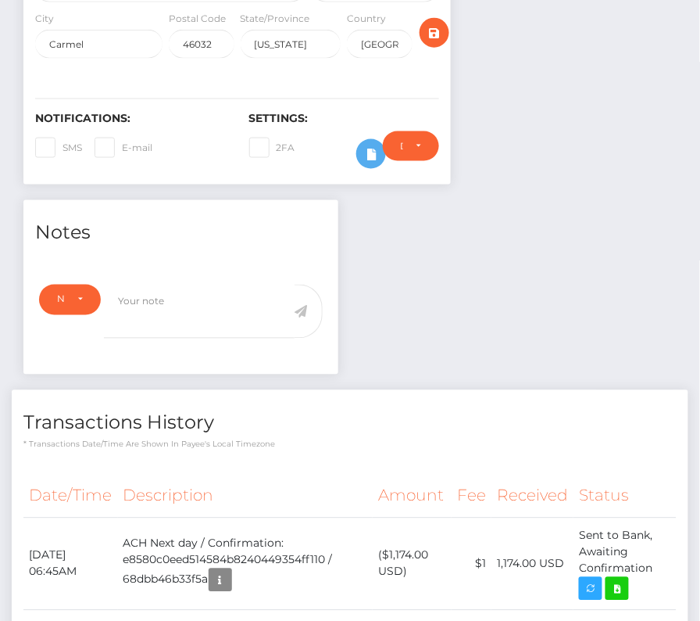
scroll to position [344, 0]
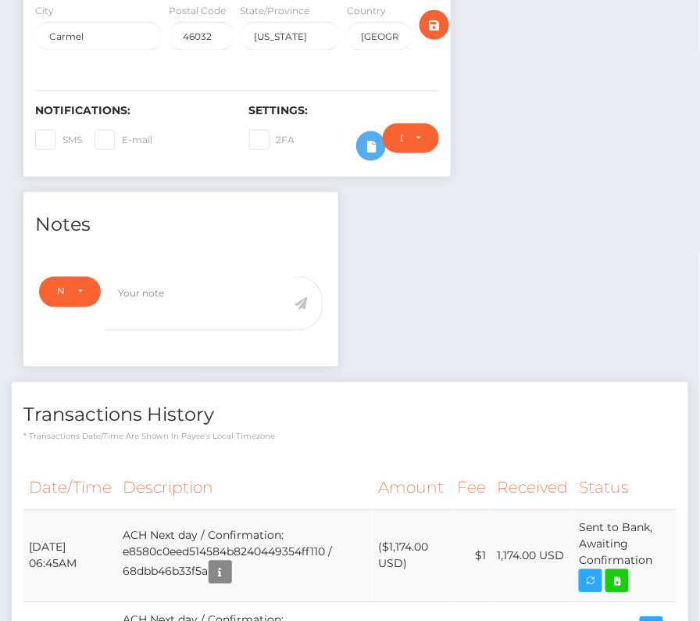
drag, startPoint x: 27, startPoint y: 541, endPoint x: 649, endPoint y: 572, distance: 623.1
click at [649, 572] on tr "September 30, 2025 06:45AM ACH Next day / Confirmation: e8580c0eed514584b824044…" at bounding box center [350, 556] width 654 height 92
copy tbody "September 30, 2025 06:45AM ACH Next day / Confirmation: e8580c0eed514584b824044…"
click at [616, 583] on icon at bounding box center [617, 581] width 19 height 20
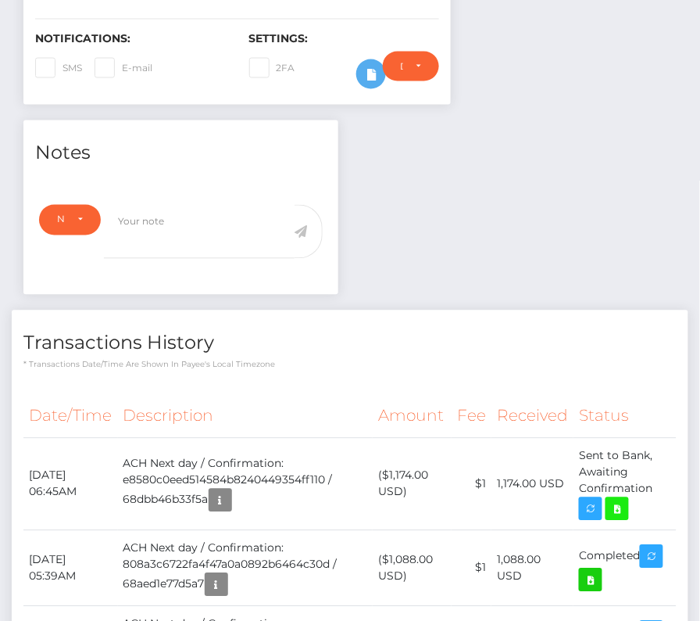
scroll to position [604, 0]
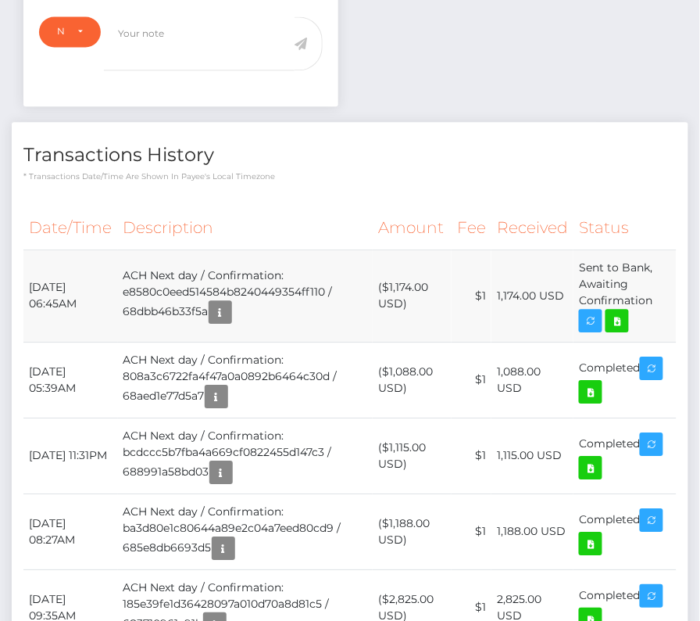
click at [382, 253] on td "($1,174.00 USD)" at bounding box center [412, 295] width 79 height 92
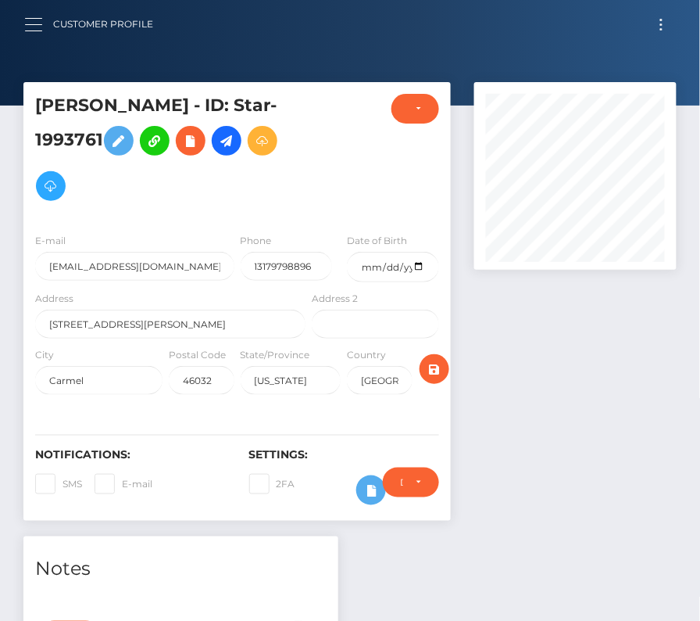
click at [32, 16] on button "button" at bounding box center [38, 24] width 29 height 21
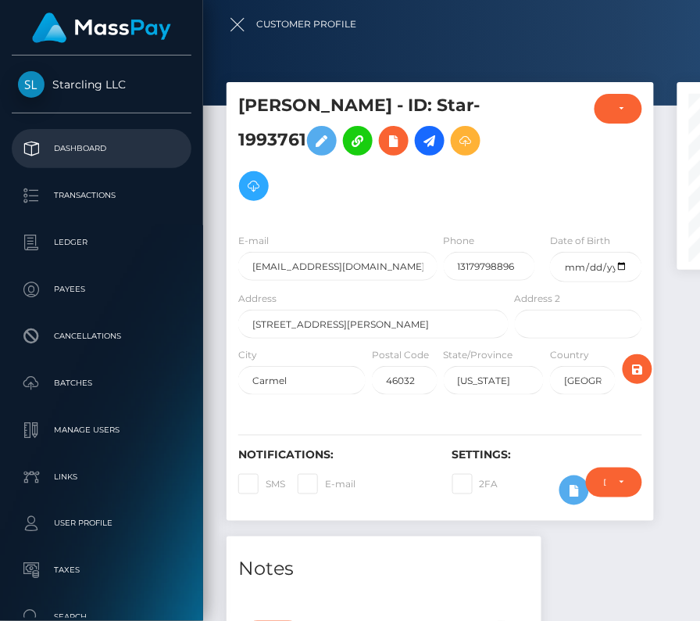
click at [60, 151] on p "Dashboard" at bounding box center [101, 148] width 167 height 23
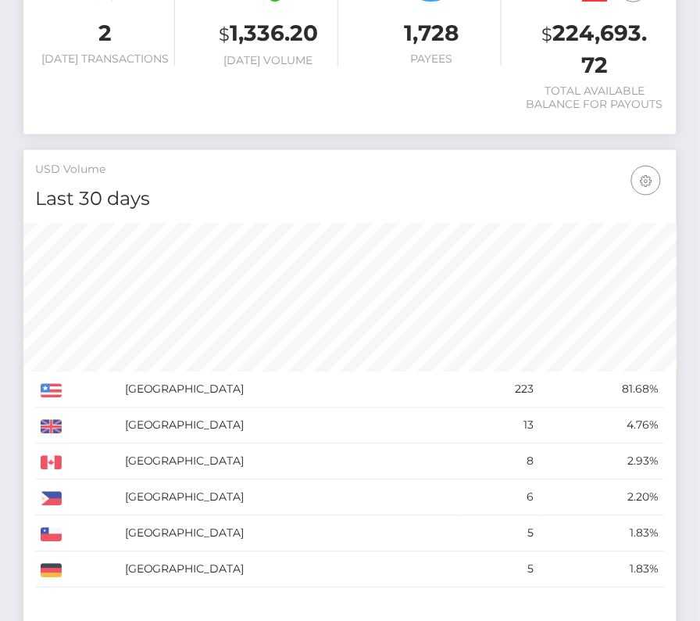
scroll to position [277, 315]
